Goal: Task Accomplishment & Management: Manage account settings

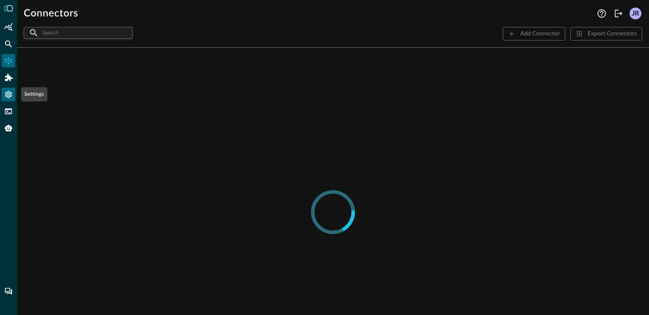
click at [10, 98] on icon "Settings" at bounding box center [8, 94] width 8 height 8
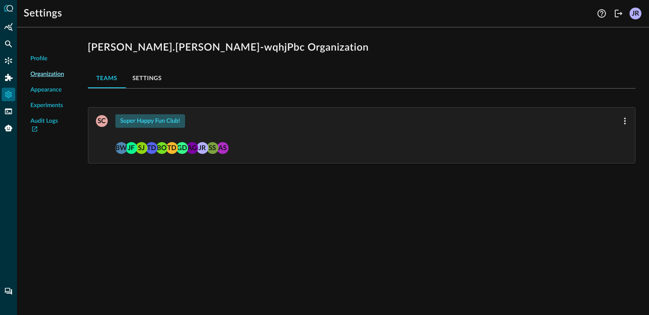
click at [156, 121] on div "Super Happy Fun Club!" at bounding box center [150, 121] width 60 height 11
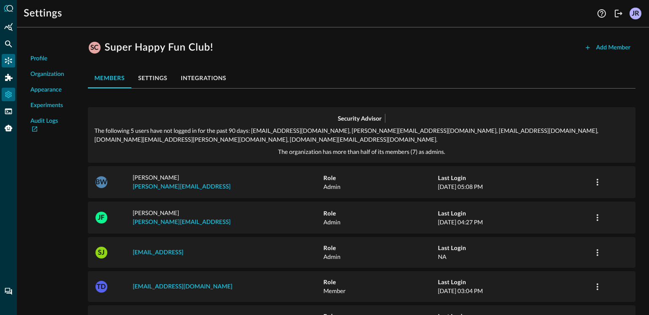
click at [9, 60] on icon "Connectors" at bounding box center [8, 61] width 8 height 8
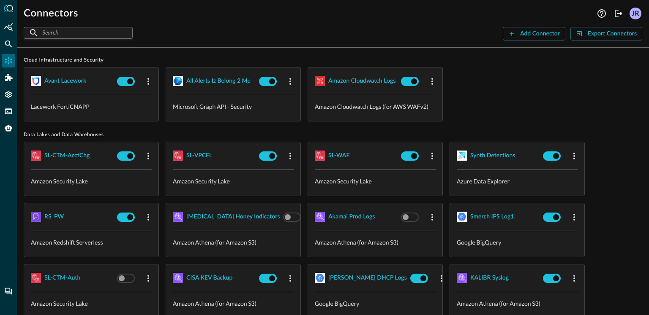
scroll to position [12, 0]
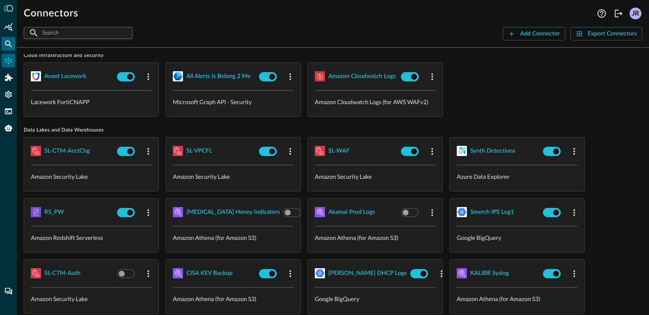
click at [1, 46] on div at bounding box center [8, 157] width 17 height 315
click at [5, 46] on icon "Federated Search" at bounding box center [8, 44] width 8 height 8
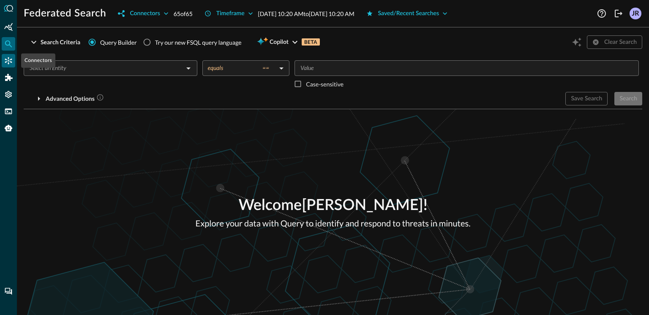
click at [11, 63] on icon "Connectors" at bounding box center [8, 60] width 7 height 7
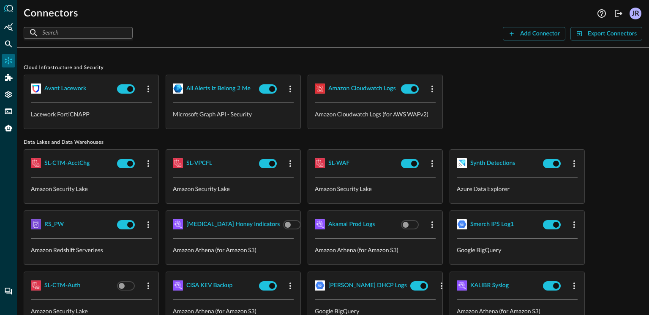
click at [15, 78] on div at bounding box center [8, 157] width 17 height 315
click at [7, 78] on icon "Addons" at bounding box center [9, 77] width 8 height 7
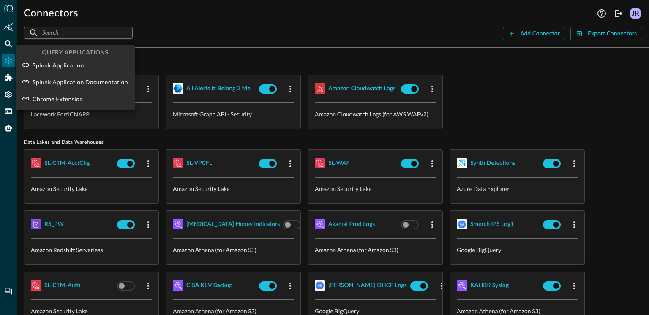
click at [207, 42] on div at bounding box center [324, 157] width 649 height 315
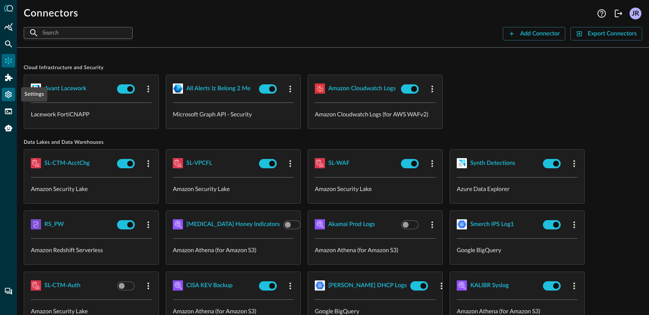
click at [6, 96] on icon "Settings" at bounding box center [8, 94] width 7 height 7
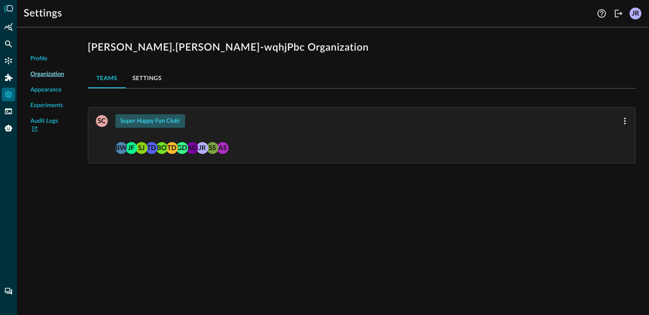
click at [155, 118] on div "Super Happy Fun Club!" at bounding box center [150, 121] width 60 height 11
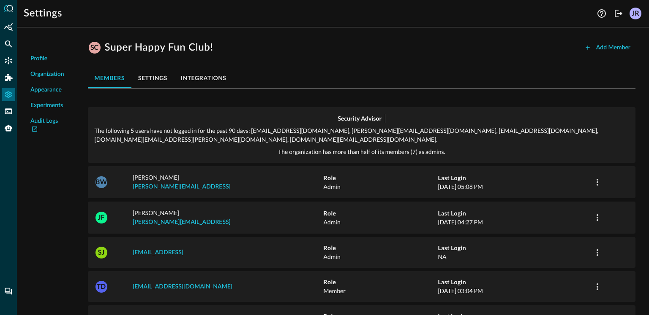
click at [322, 50] on div "SC Super Happy Fun Club! Add Member" at bounding box center [361, 48] width 547 height 14
click at [315, 52] on div "SC Super Happy Fun Club! Add Member" at bounding box center [361, 48] width 547 height 14
click at [318, 39] on div "SC Super Happy Fun Club! Add Member members settings integrations Security Advi…" at bounding box center [361, 295] width 561 height 523
click at [289, 48] on div "SC Super Happy Fun Club! Add Member" at bounding box center [361, 48] width 547 height 14
click at [620, 12] on icon "Logout" at bounding box center [618, 13] width 10 height 10
